Goal: Transaction & Acquisition: Subscribe to service/newsletter

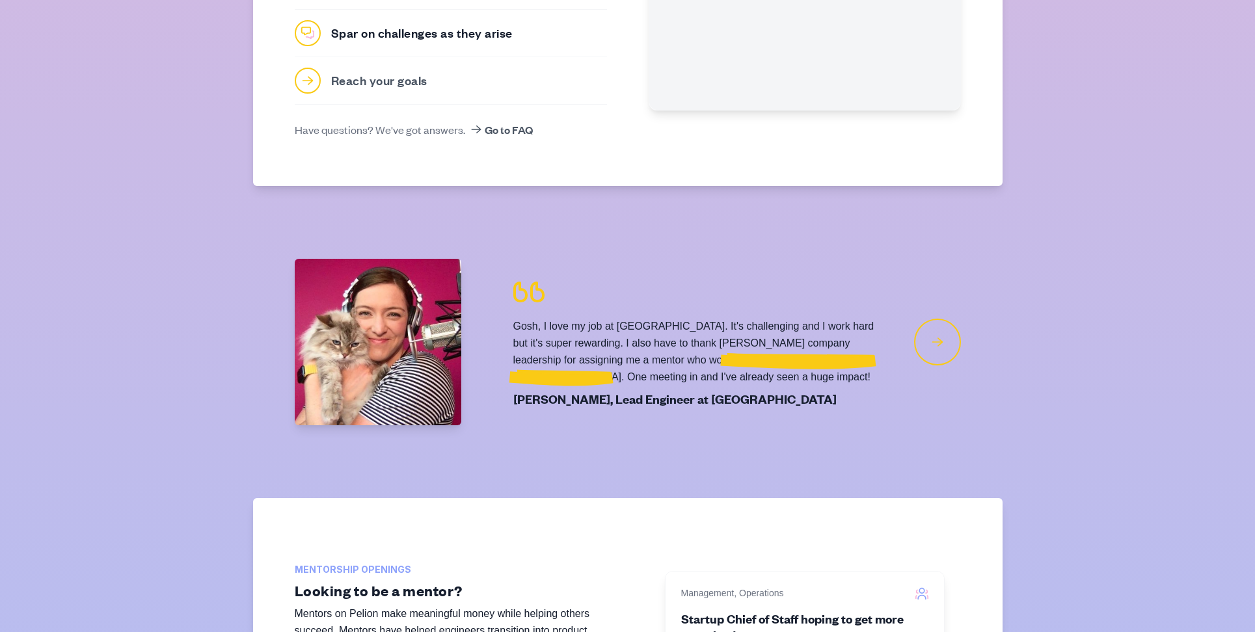
scroll to position [864, 0]
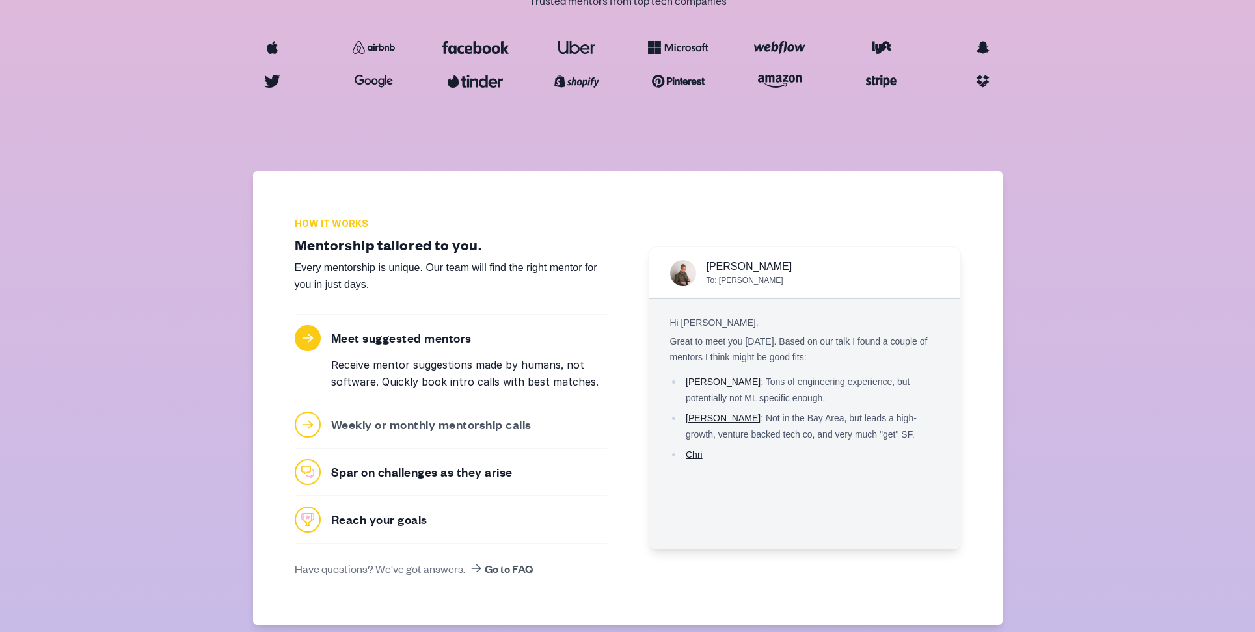
click at [398, 418] on h3 "Weekly or monthly mentorship calls" at bounding box center [431, 424] width 200 height 16
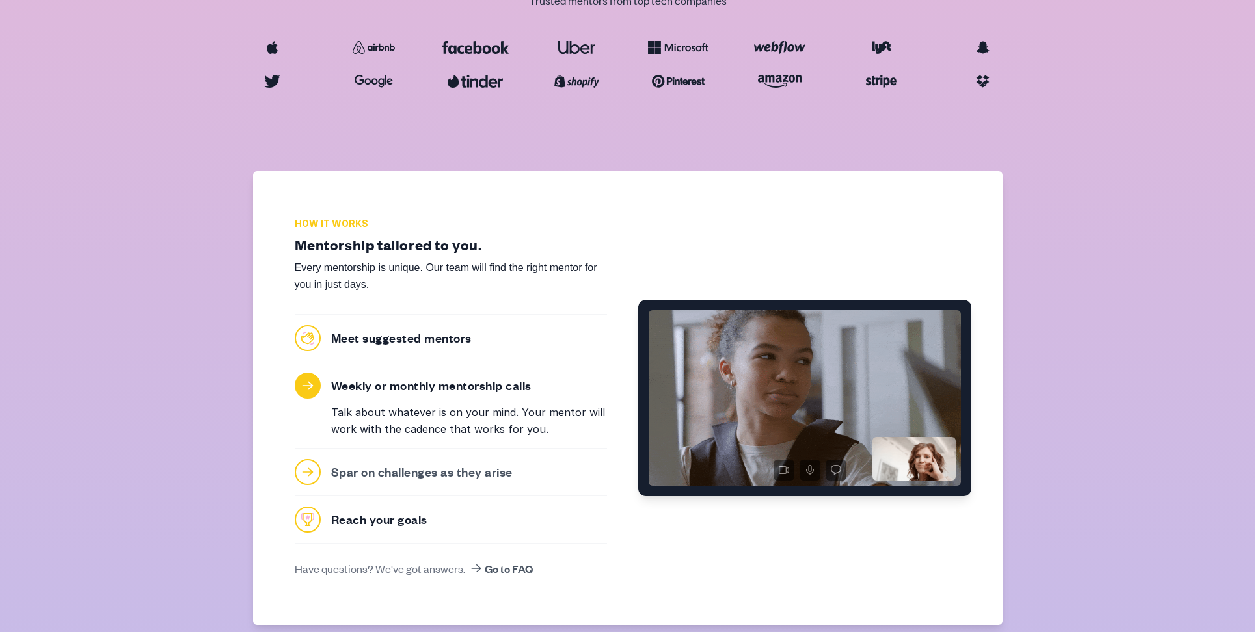
click at [412, 478] on h3 "Spar on challenges as they arise" at bounding box center [422, 472] width 182 height 16
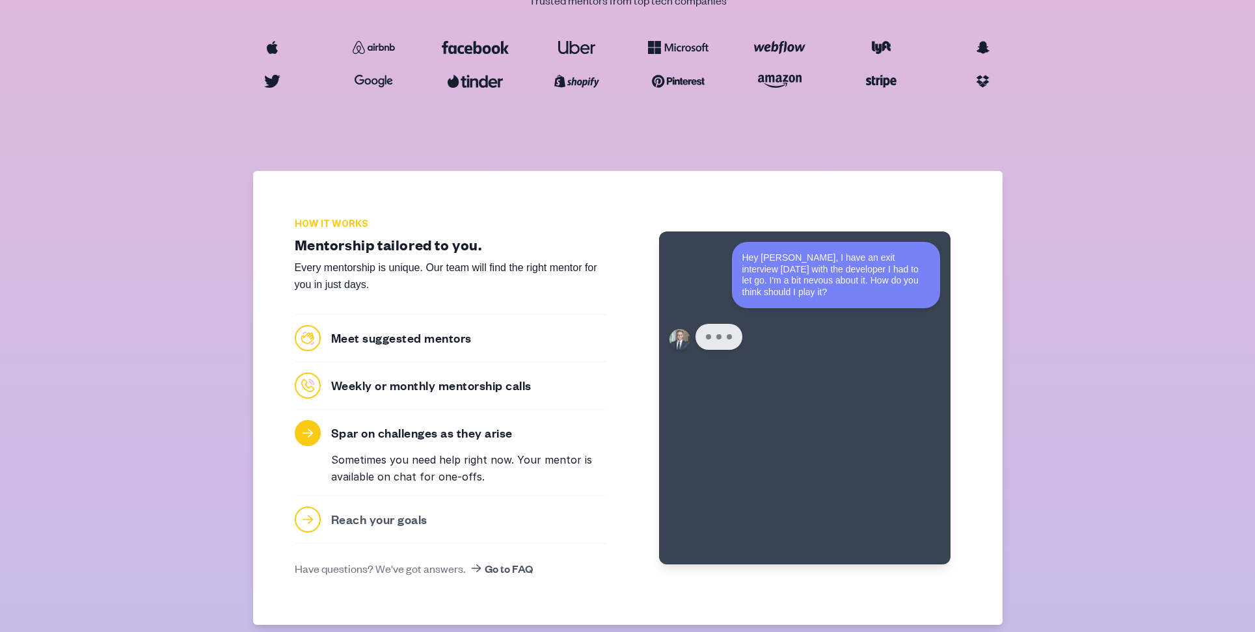
click at [396, 509] on div "Reach your goals" at bounding box center [451, 520] width 312 height 26
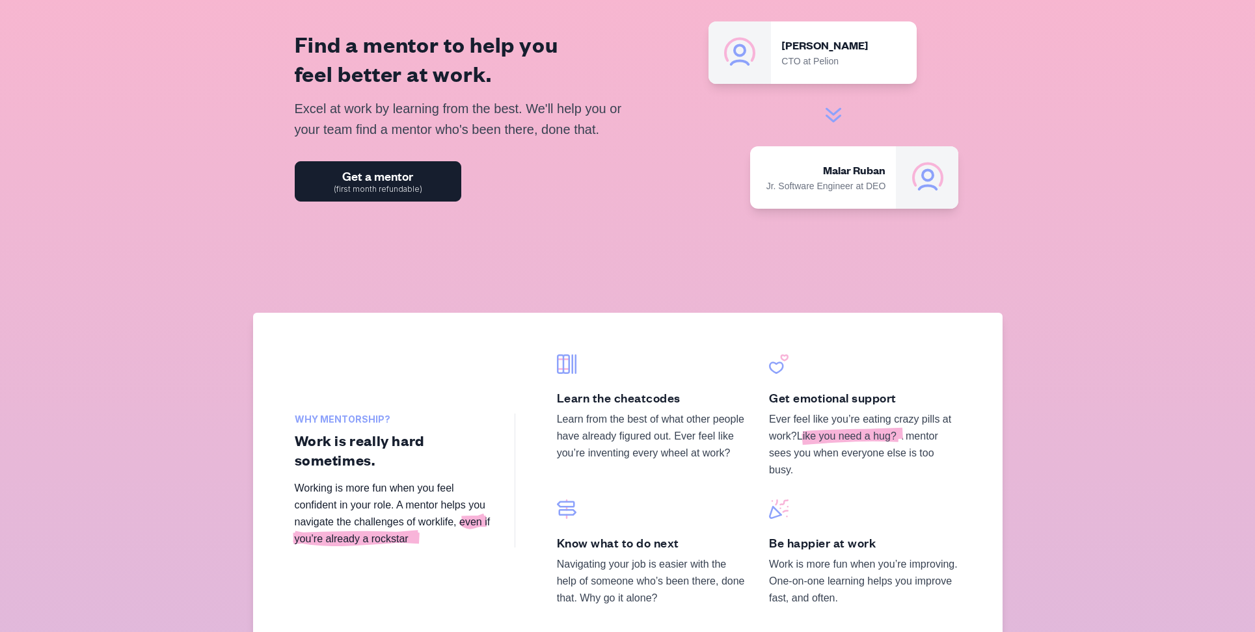
scroll to position [0, 0]
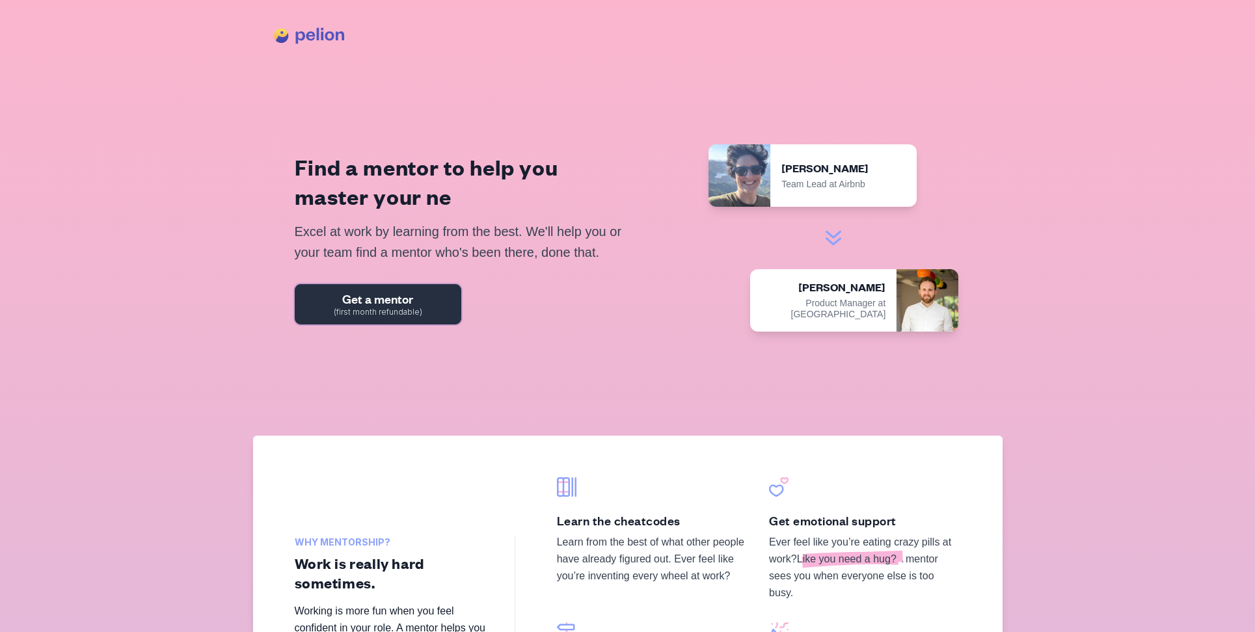
click at [338, 317] on link "Get a mentor (first month refundable)" at bounding box center [378, 304] width 167 height 40
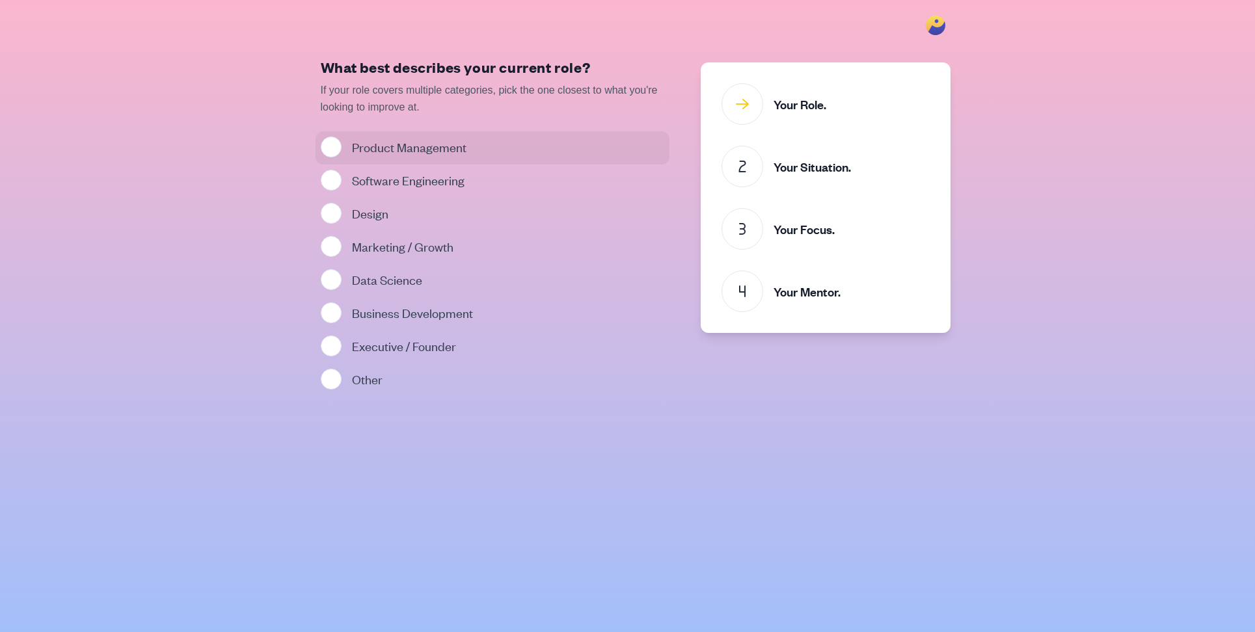
click at [448, 144] on label "Product Management" at bounding box center [409, 147] width 115 height 16
radio input "true"
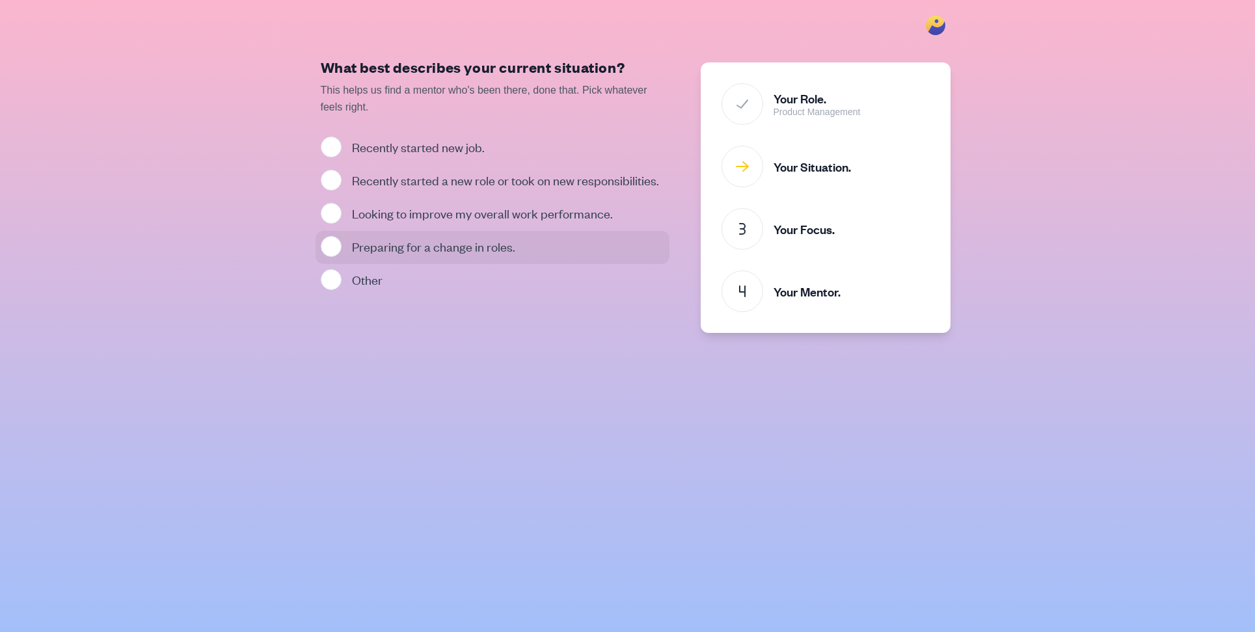
click at [465, 254] on label "Preparing for a change in roles." at bounding box center [433, 246] width 163 height 16
radio input "true"
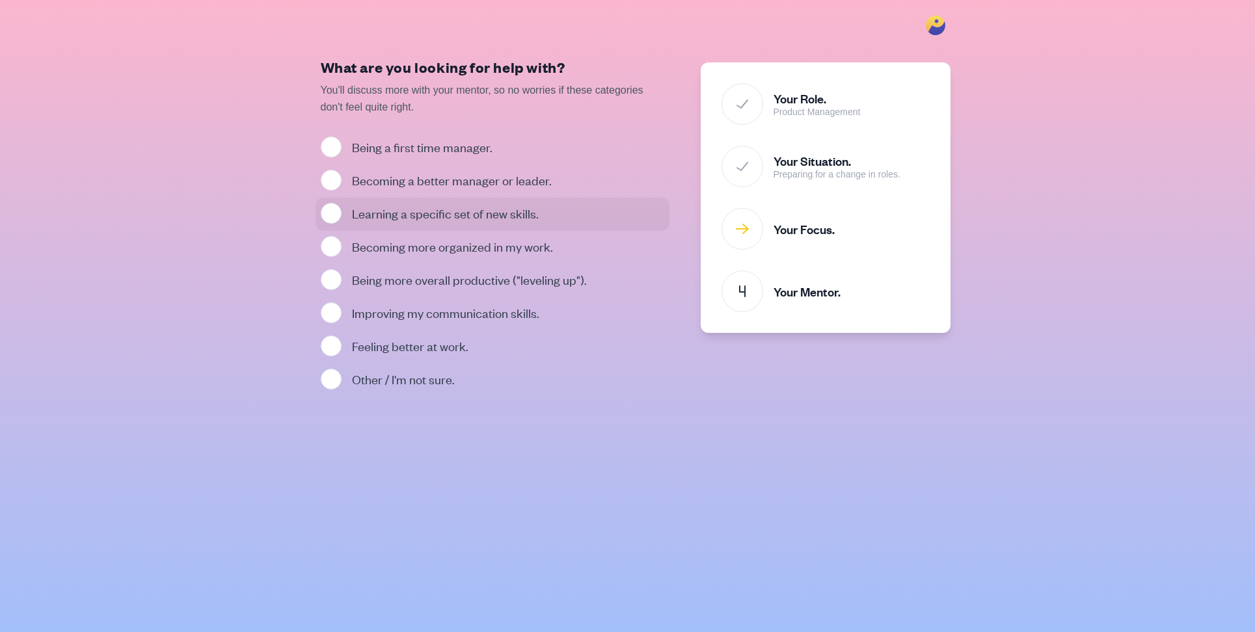
click at [447, 215] on label "Learning a specific set of new skills." at bounding box center [445, 213] width 187 height 16
radio input "true"
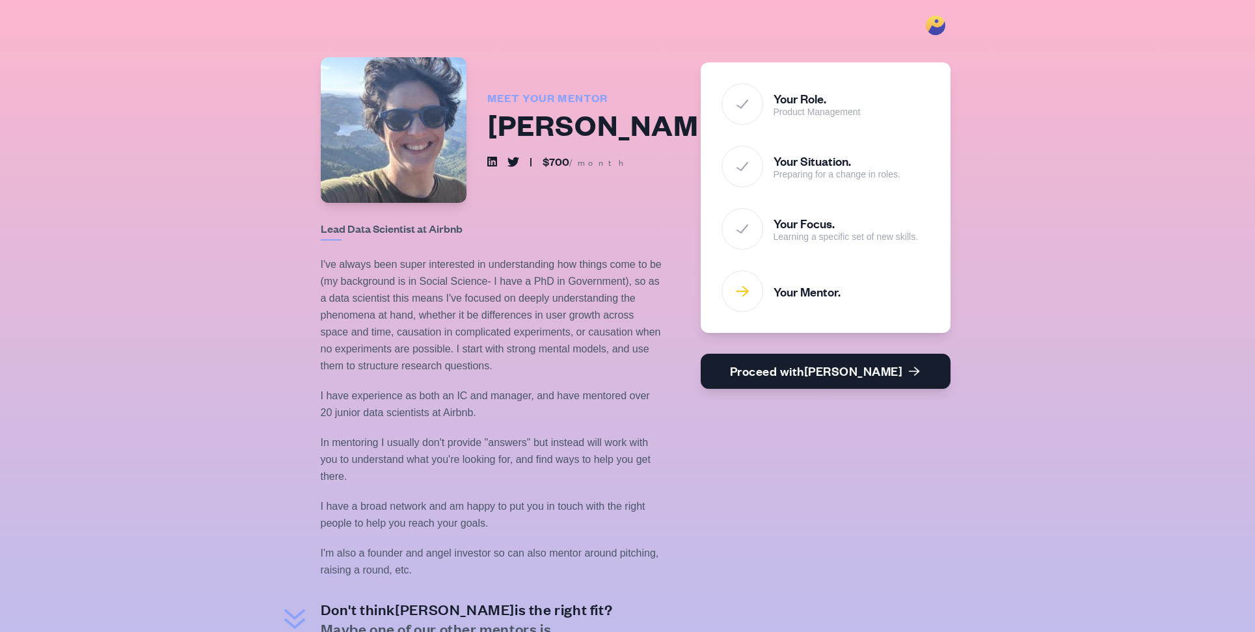
scroll to position [319, 0]
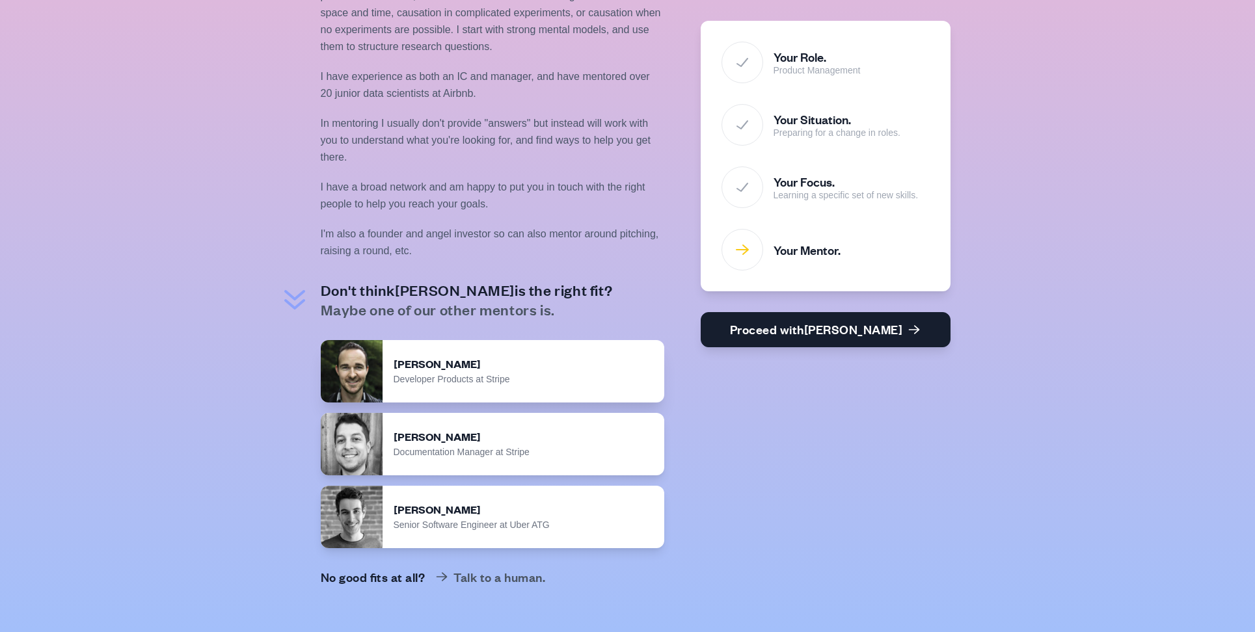
click at [528, 363] on div "[PERSON_NAME]" at bounding box center [524, 364] width 260 height 15
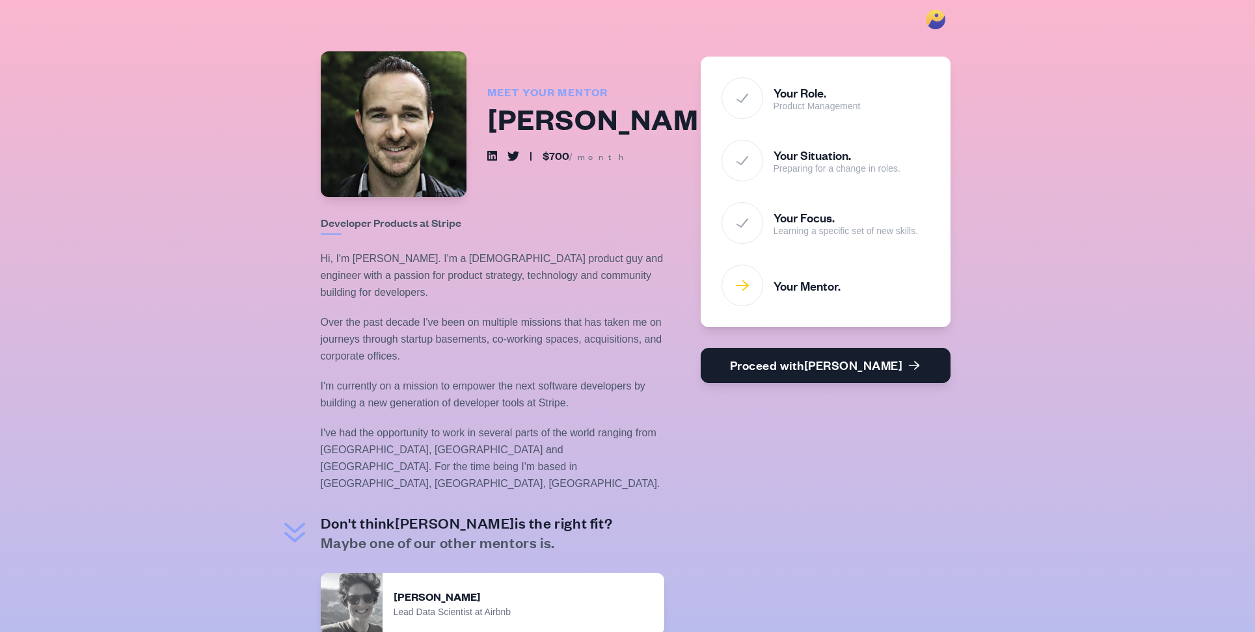
scroll to position [0, 0]
